Goal: Check status: Check status

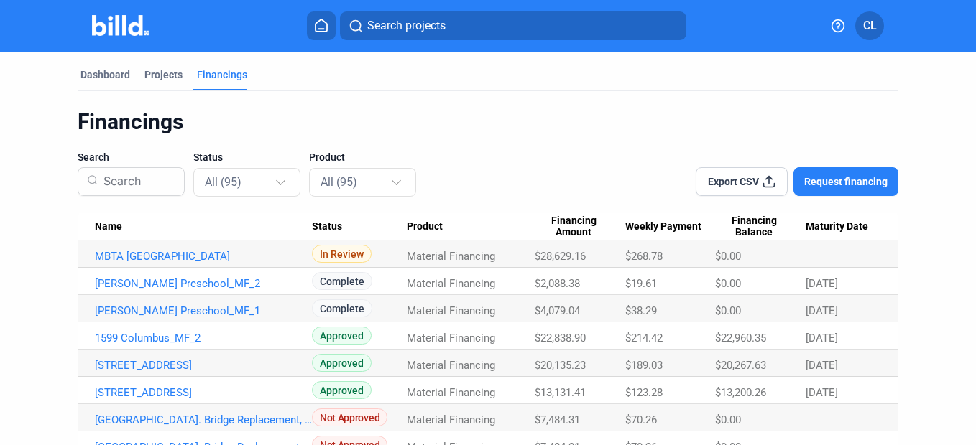
click at [235, 250] on link "MBTA [GEOGRAPHIC_DATA]" at bounding box center [203, 256] width 217 height 13
click at [243, 265] on td "MBTA [GEOGRAPHIC_DATA]" at bounding box center [195, 254] width 234 height 27
click at [246, 252] on link "MBTA [GEOGRAPHIC_DATA]" at bounding box center [203, 256] width 217 height 13
click at [267, 254] on link "MBTA [GEOGRAPHIC_DATA]" at bounding box center [203, 256] width 217 height 13
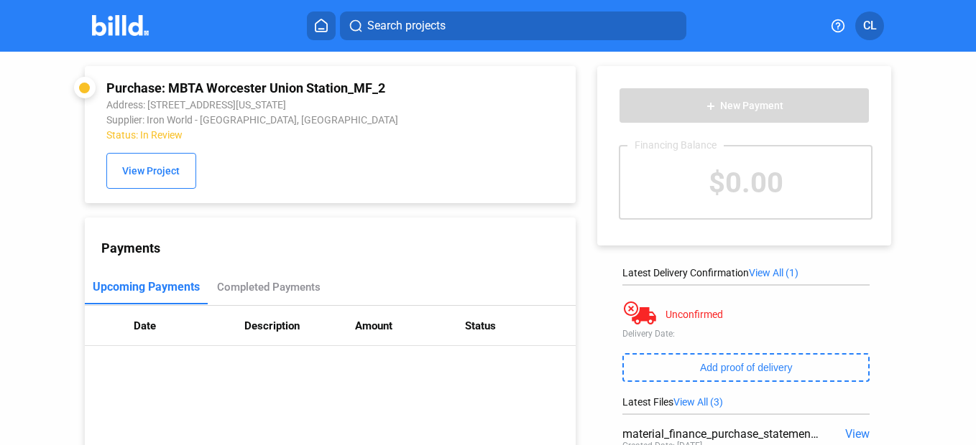
click at [168, 141] on div "Status: In Review" at bounding box center [285, 134] width 359 height 11
copy div "Status: In Review View Project"
click at [943, 166] on div "Purchase: MBTA [GEOGRAPHIC_DATA] Address: [STREET_ADDRESS][US_STATE] Supplier: …" at bounding box center [488, 337] width 976 height 570
